Goal: Use online tool/utility

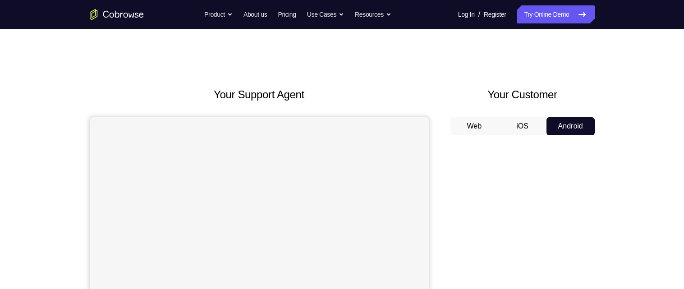
click at [529, 126] on button "iOS" at bounding box center [523, 126] width 48 height 18
click at [568, 126] on button "Android" at bounding box center [571, 126] width 48 height 18
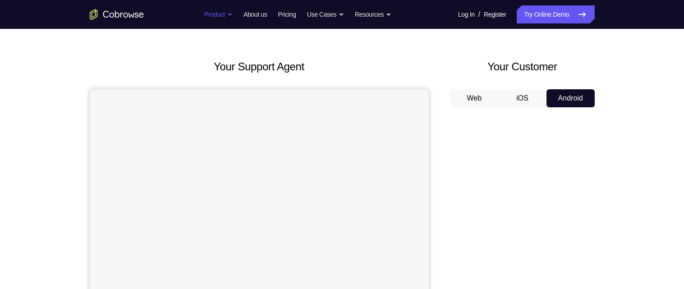
scroll to position [25, 0]
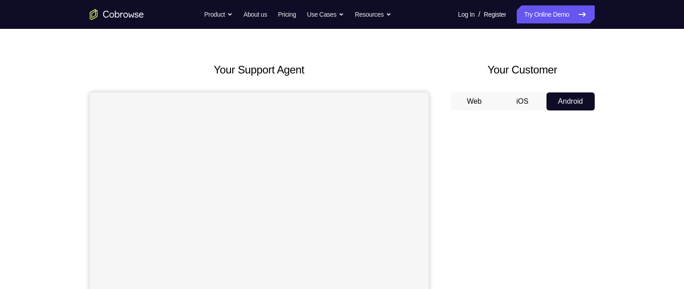
click at [522, 97] on button "iOS" at bounding box center [523, 101] width 48 height 18
click at [470, 100] on button "Web" at bounding box center [475, 101] width 48 height 18
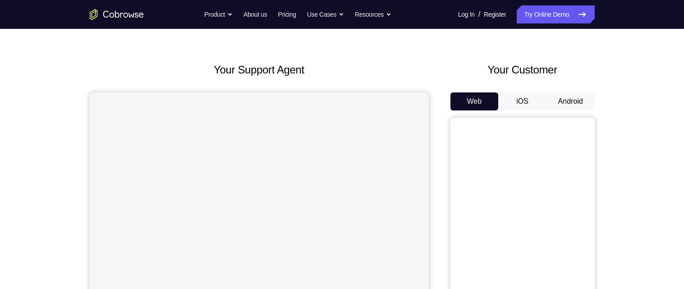
click at [523, 96] on button "iOS" at bounding box center [523, 101] width 48 height 18
click at [567, 96] on button "Android" at bounding box center [571, 101] width 48 height 18
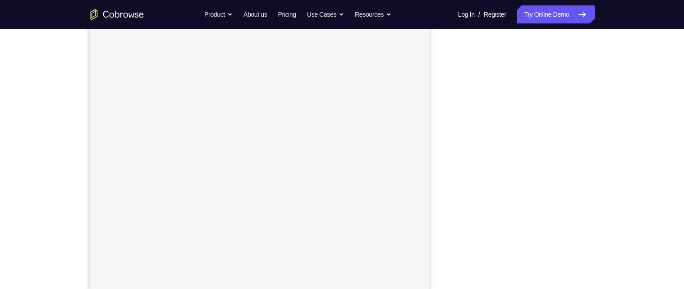
scroll to position [125, 0]
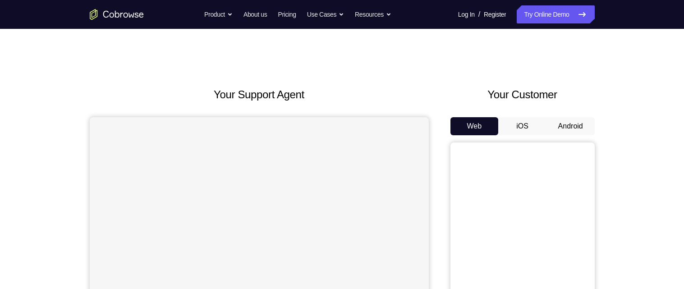
click at [581, 121] on button "Android" at bounding box center [571, 126] width 48 height 18
